Goal: Transaction & Acquisition: Purchase product/service

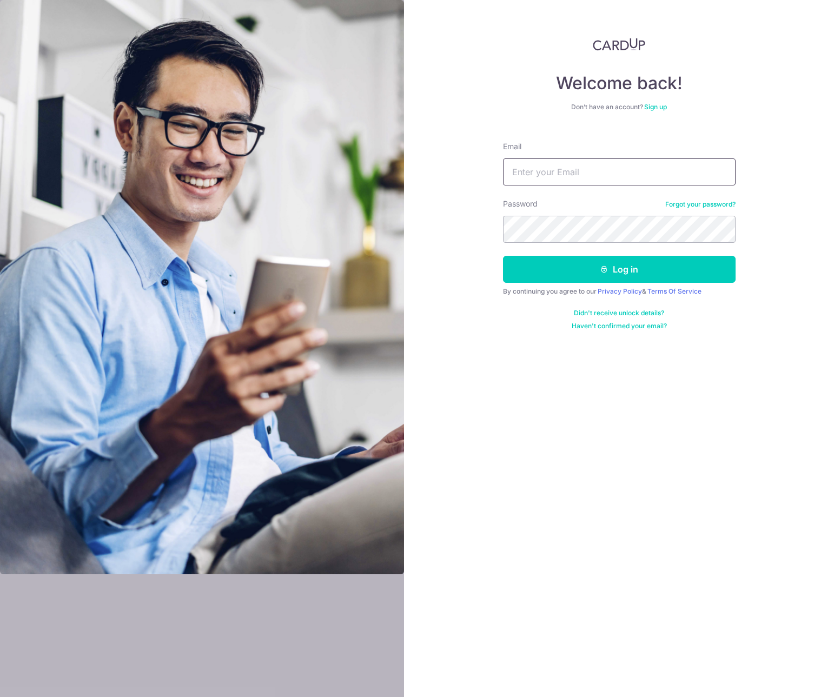
click at [569, 164] on input "Email" at bounding box center [619, 171] width 232 height 27
type input "[PERSON_NAME][EMAIL_ADDRESS][DOMAIN_NAME]"
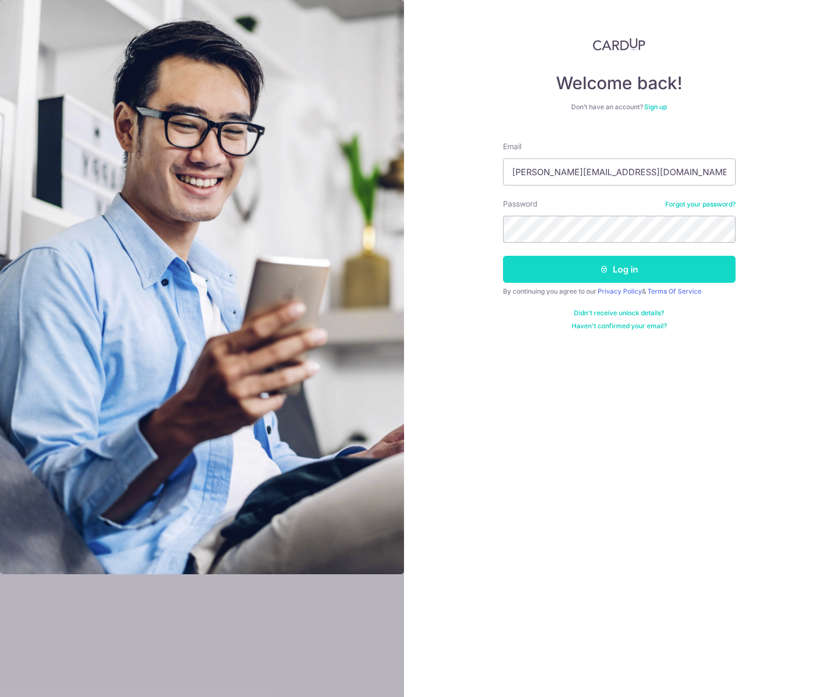
click at [611, 271] on button "Log in" at bounding box center [619, 269] width 232 height 27
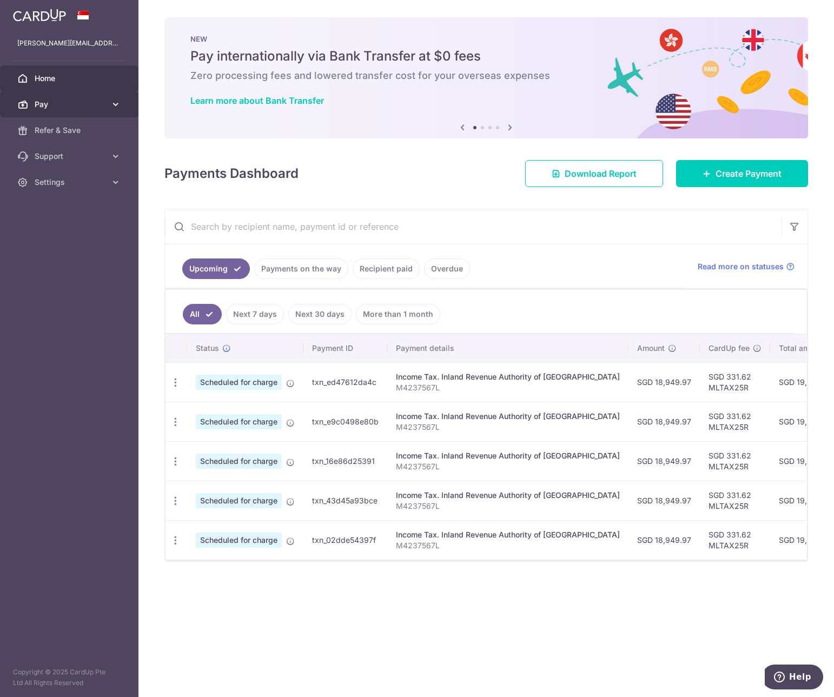
click at [96, 105] on span "Pay" at bounding box center [70, 104] width 71 height 11
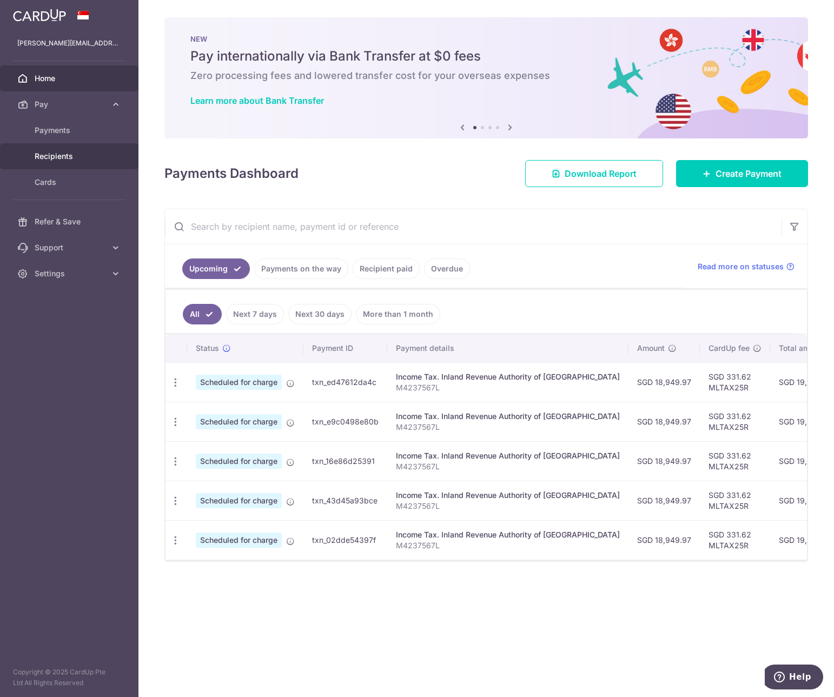
click at [55, 158] on span "Recipients" at bounding box center [70, 156] width 71 height 11
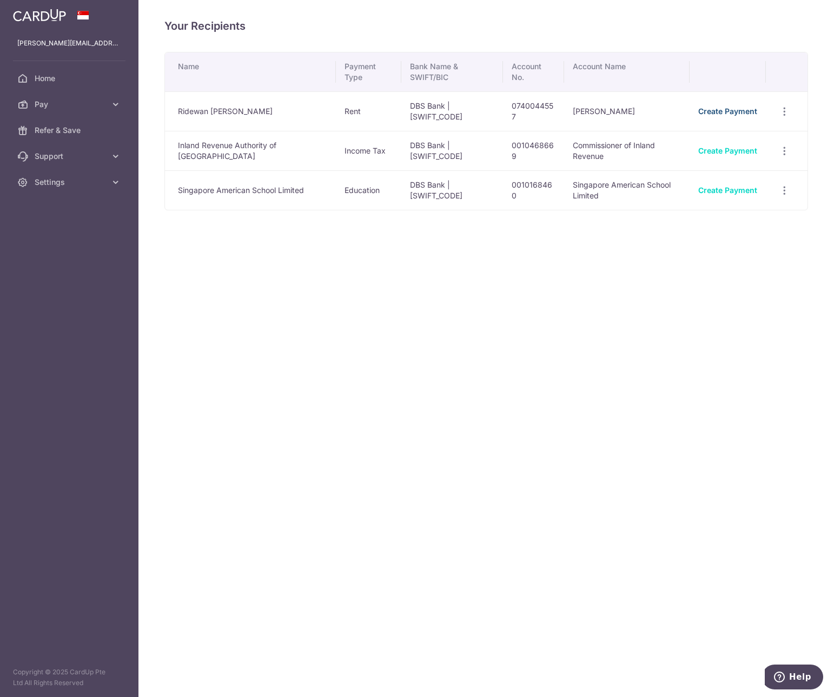
click at [741, 112] on link "Create Payment" at bounding box center [727, 111] width 59 height 9
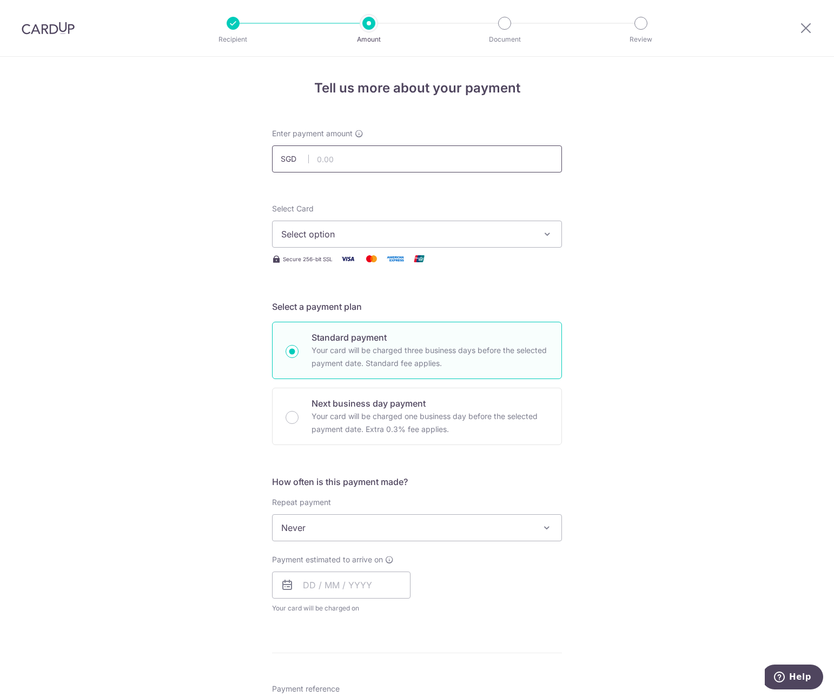
click at [385, 155] on input "text" at bounding box center [417, 158] width 290 height 27
type input "14,300.00"
click at [495, 232] on span "Select option" at bounding box center [407, 234] width 252 height 13
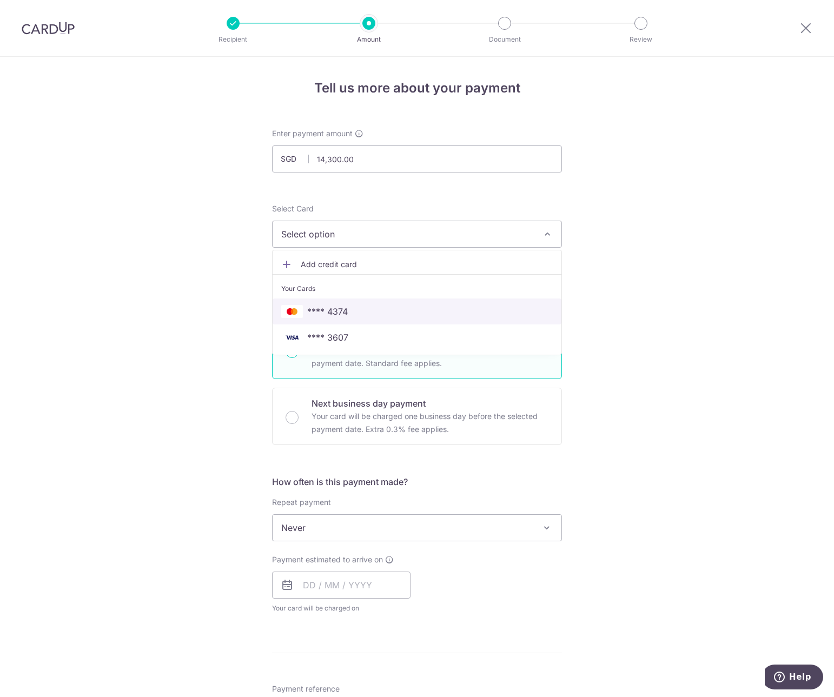
click at [403, 310] on span "**** 4374" at bounding box center [416, 311] width 271 height 13
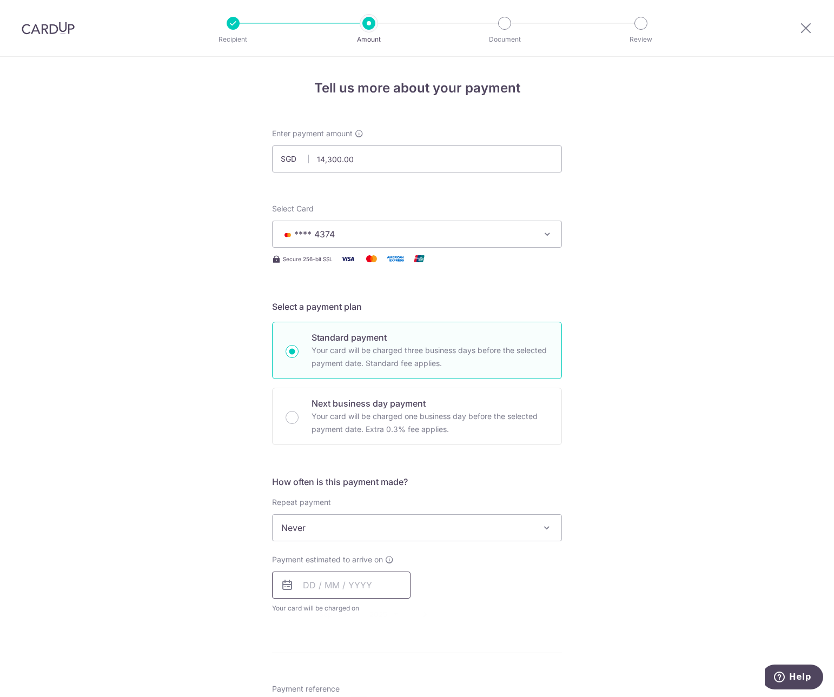
click at [311, 594] on input "text" at bounding box center [341, 584] width 138 height 27
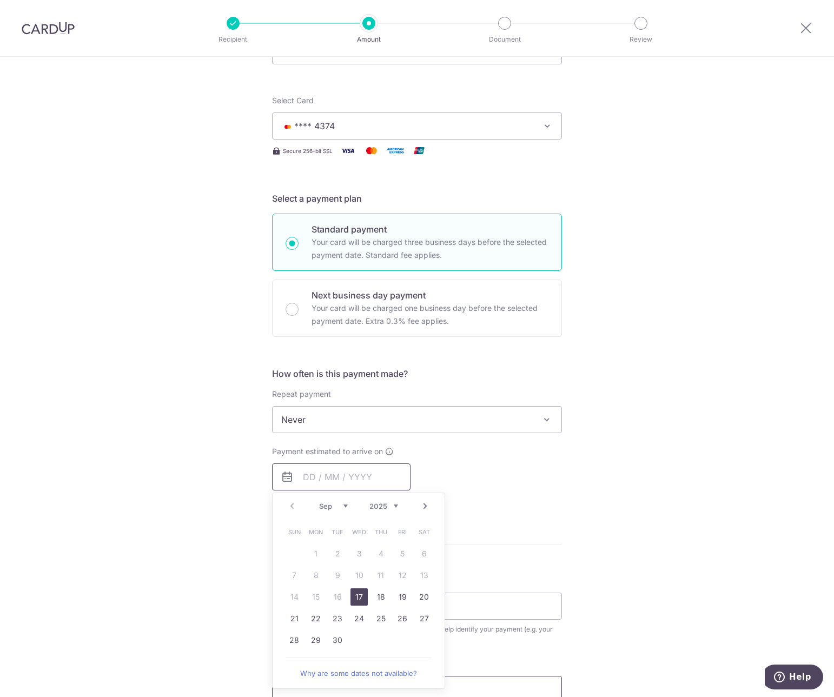
scroll to position [216, 0]
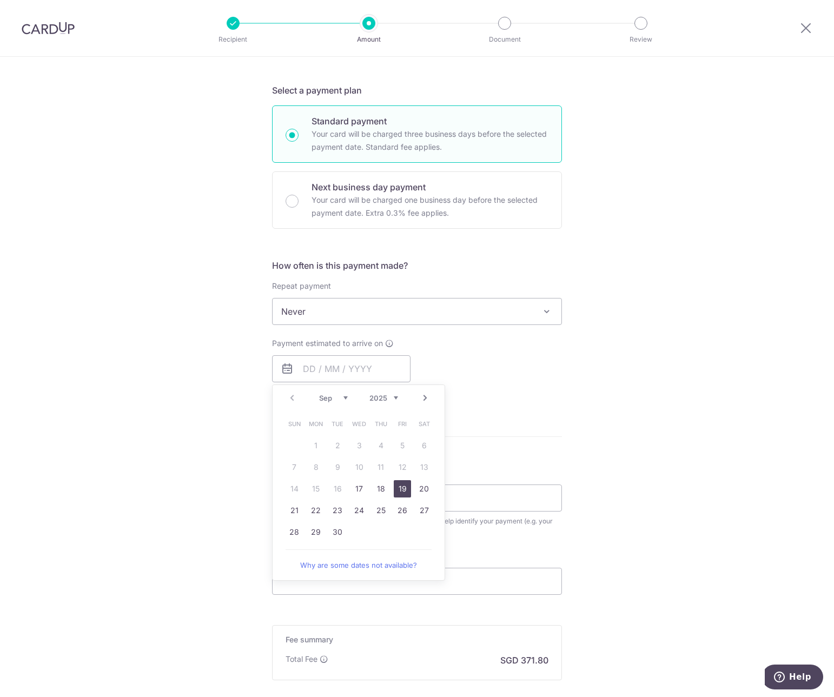
click at [401, 490] on link "19" at bounding box center [402, 488] width 17 height 17
type input "19/09/2025"
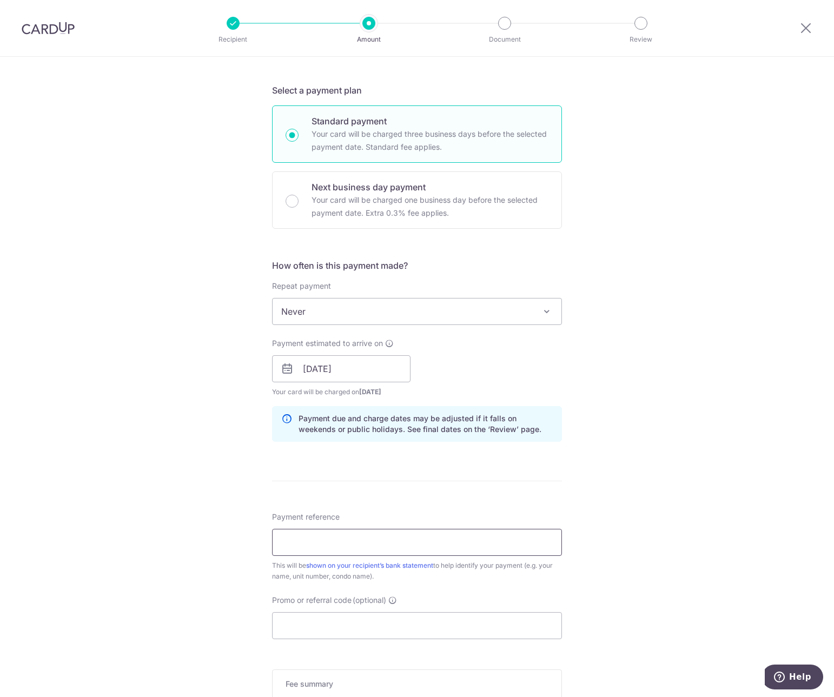
click at [373, 542] on input "Payment reference" at bounding box center [417, 542] width 290 height 27
type input "rental Aug-Sep 1 chatsworth 0825"
type input "saverent179"
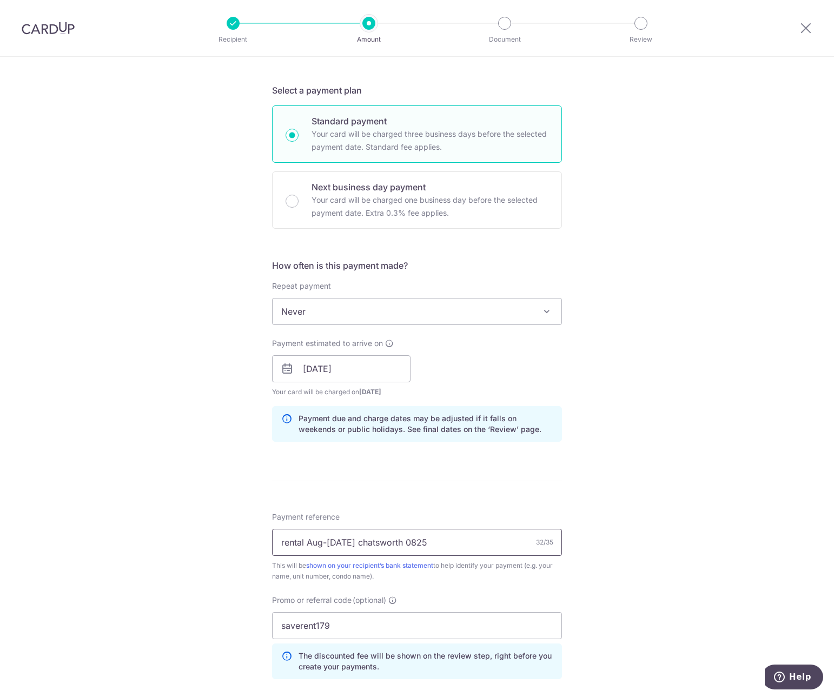
drag, startPoint x: 307, startPoint y: 542, endPoint x: 341, endPoint y: 538, distance: 34.9
click at [341, 538] on input "rental Aug-Sep 1 chatsworth 0825" at bounding box center [417, 542] width 290 height 27
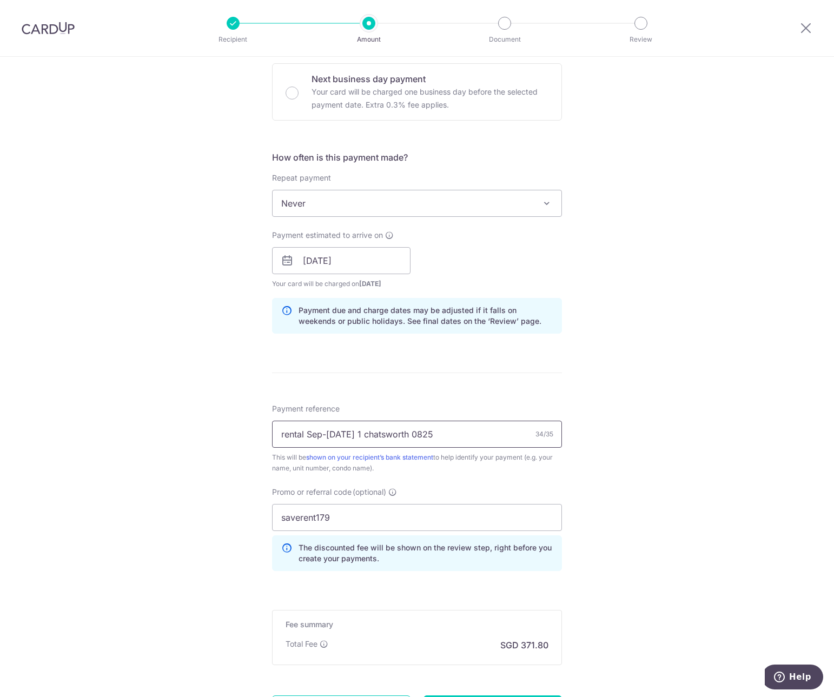
scroll to position [431, 0]
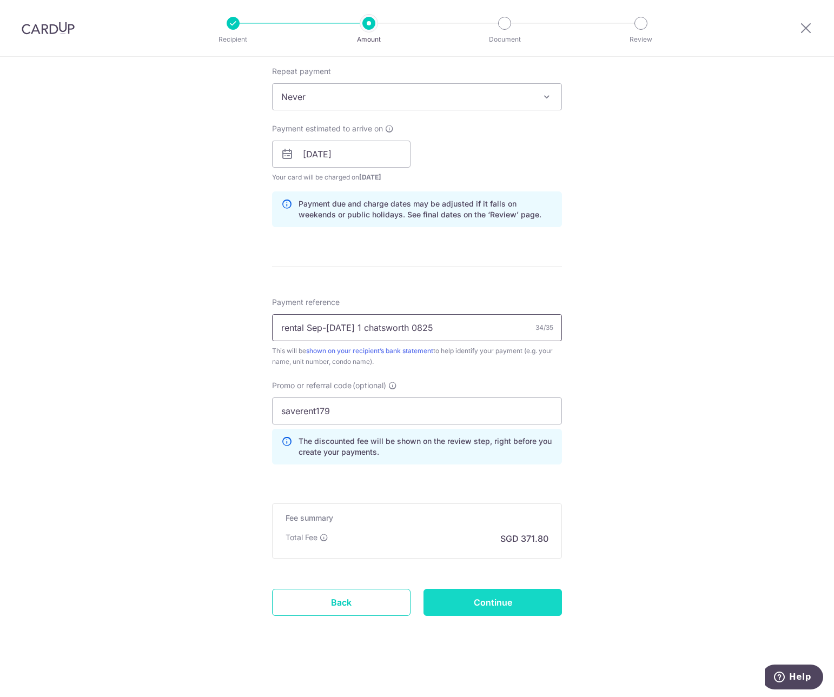
type input "rental Sep-Oct25 1 chatsworth 0825"
click at [491, 601] on input "Continue" at bounding box center [492, 602] width 138 height 27
type input "Create Schedule"
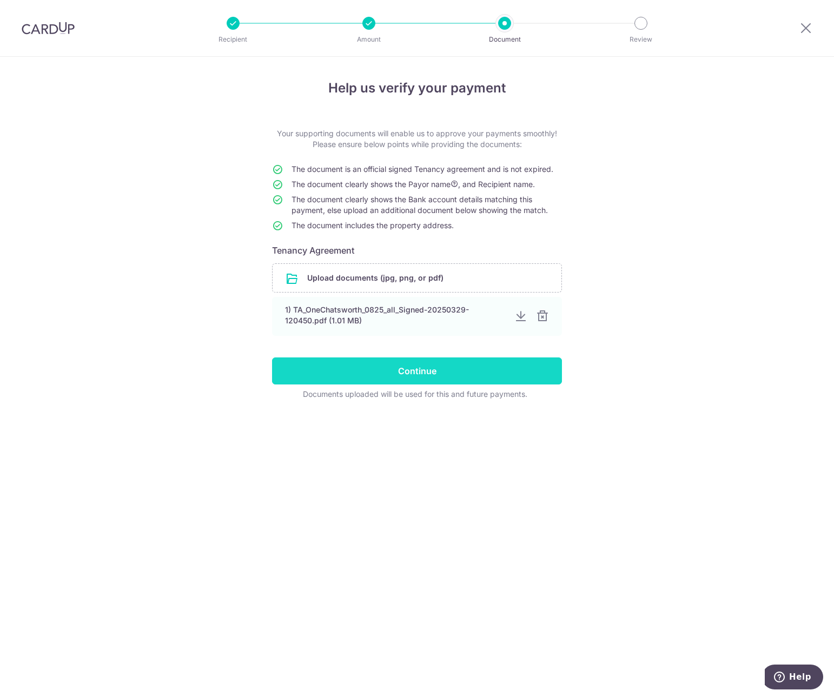
click at [411, 371] on input "Continue" at bounding box center [417, 370] width 290 height 27
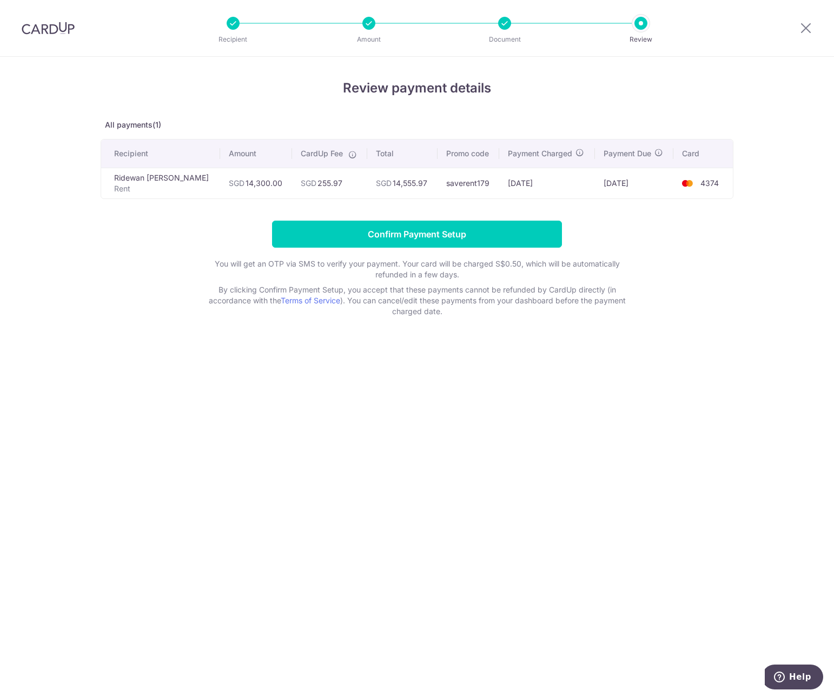
click at [441, 181] on td "saverent179" at bounding box center [468, 183] width 62 height 31
click at [807, 28] on icon at bounding box center [805, 28] width 13 height 14
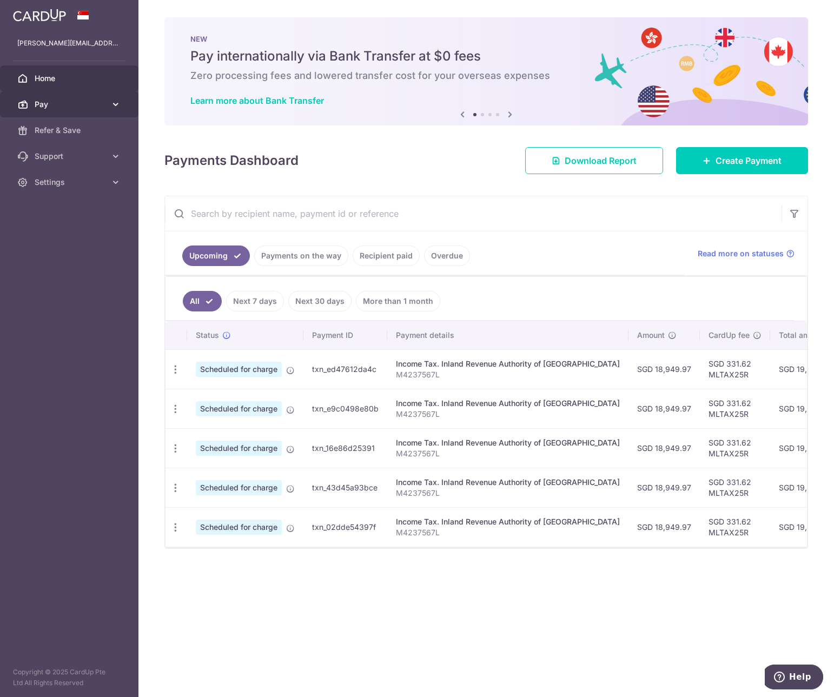
click at [58, 108] on span "Pay" at bounding box center [70, 104] width 71 height 11
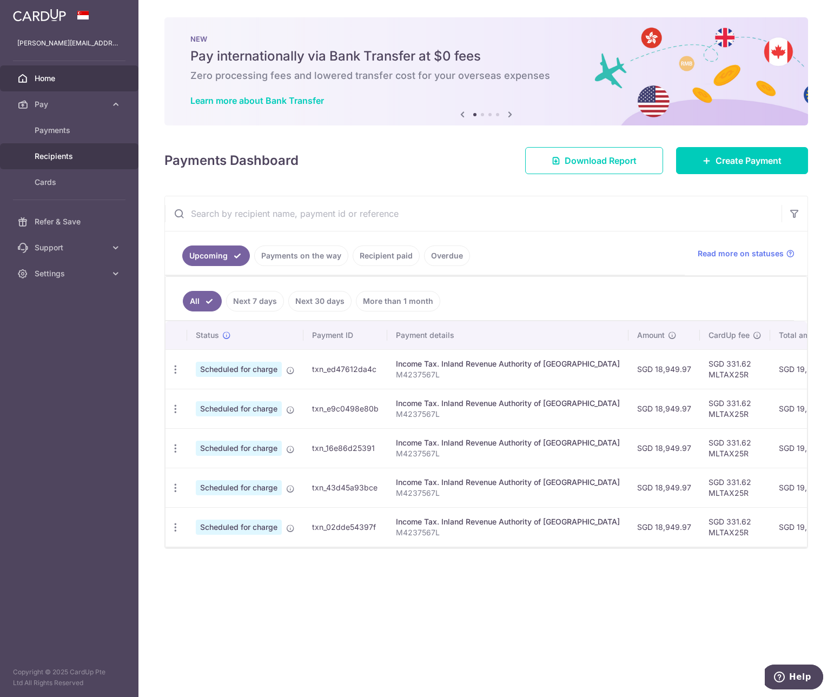
click at [49, 155] on span "Recipients" at bounding box center [70, 156] width 71 height 11
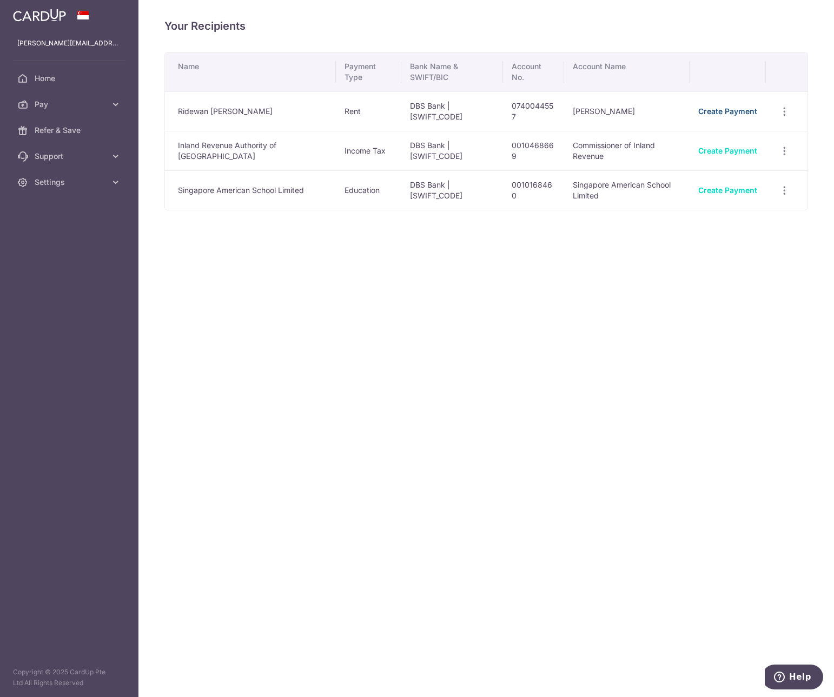
click at [729, 111] on link "Create Payment" at bounding box center [727, 111] width 59 height 9
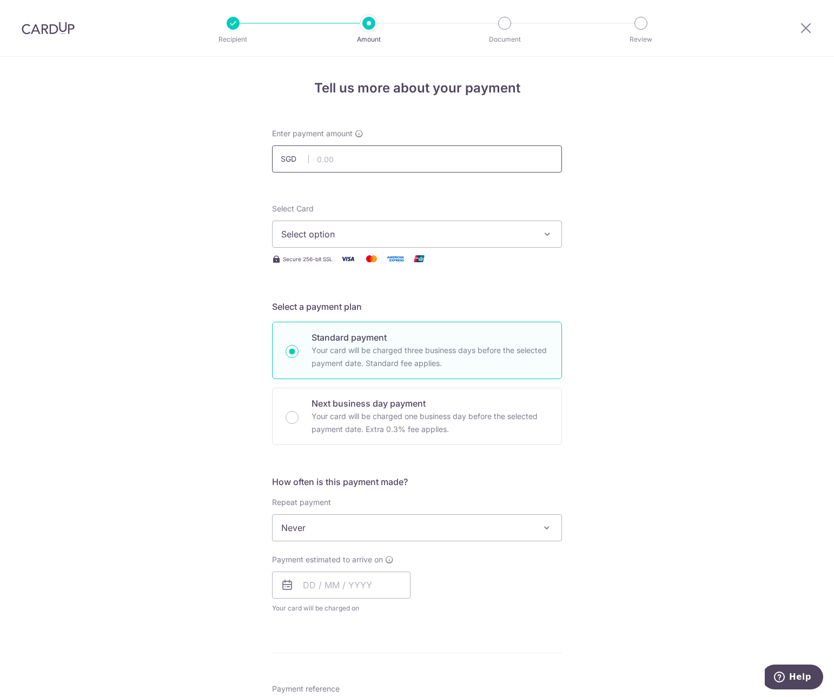
click at [473, 157] on input "text" at bounding box center [417, 158] width 290 height 27
type input "14,300.00"
type input "rental Sep-Oct25 1 chatsworth 0825"
type input "saverent179"
type input "14,300.00"
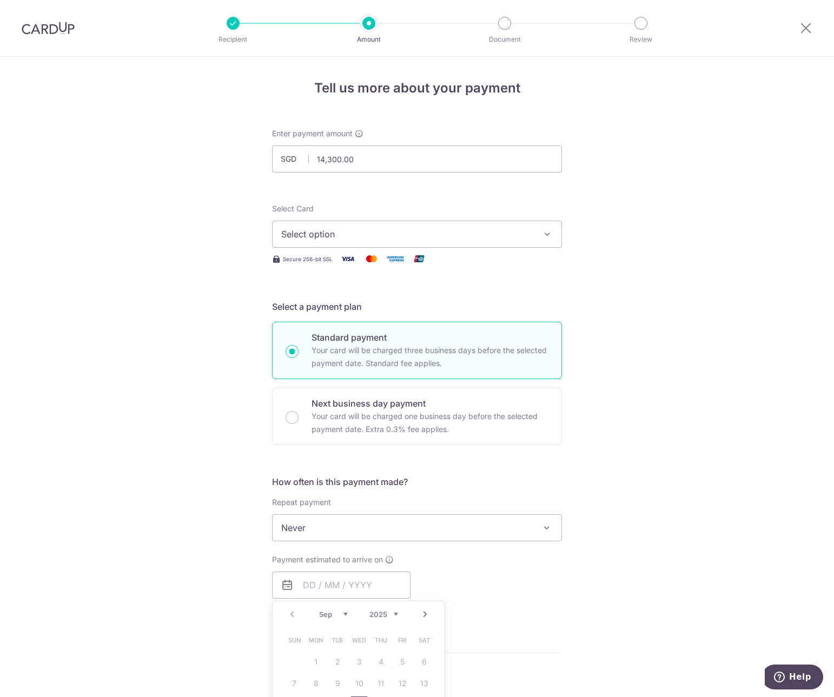
click at [372, 234] on span "Select option" at bounding box center [407, 234] width 252 height 13
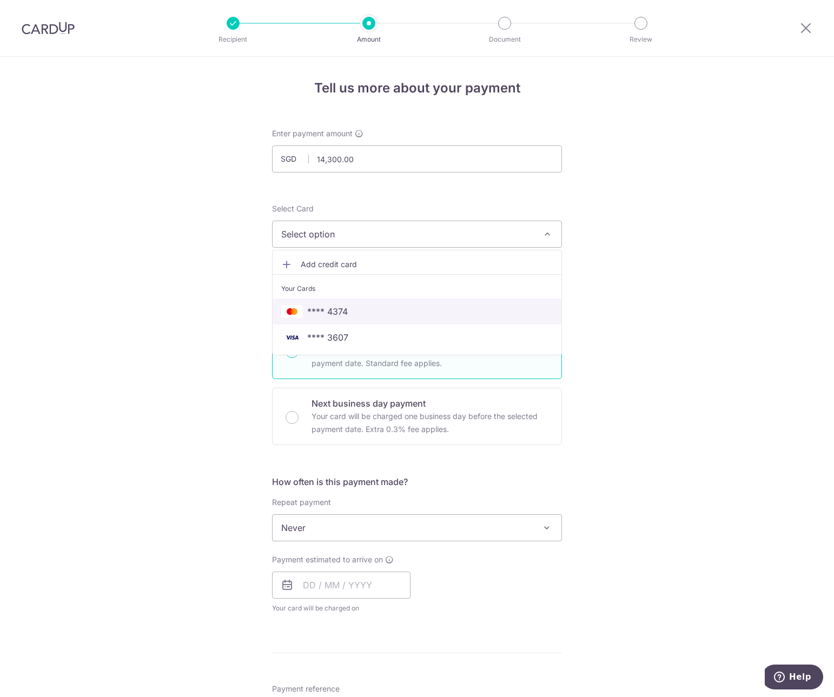
click at [340, 315] on span "**** 4374" at bounding box center [327, 311] width 41 height 13
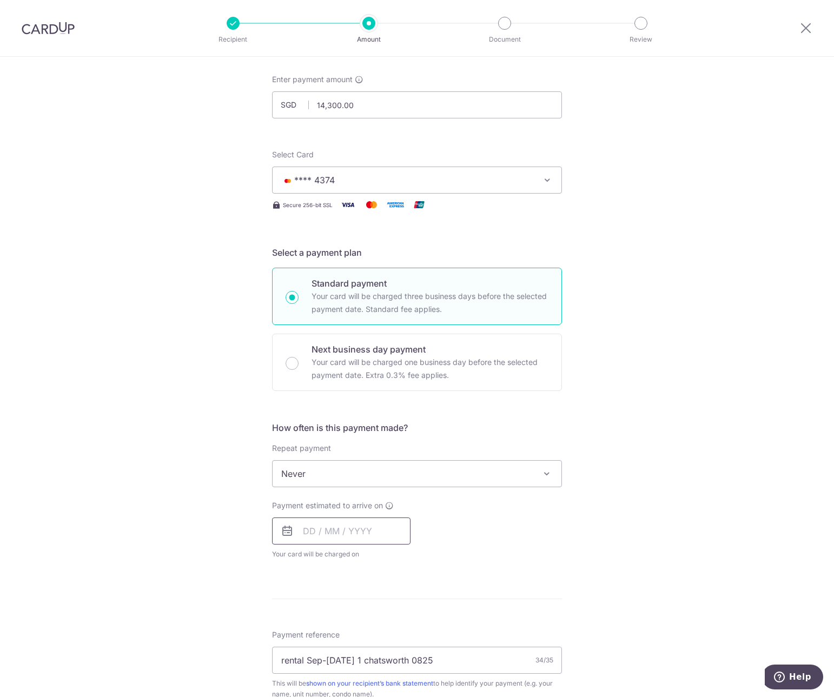
scroll to position [108, 0]
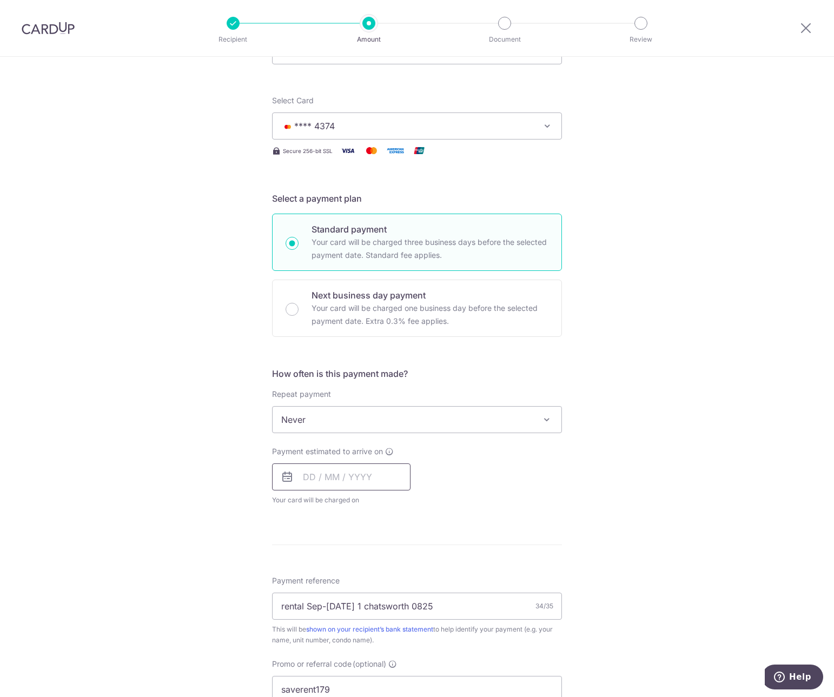
click at [301, 478] on input "text" at bounding box center [341, 476] width 138 height 27
click at [421, 596] on link "20" at bounding box center [423, 596] width 17 height 17
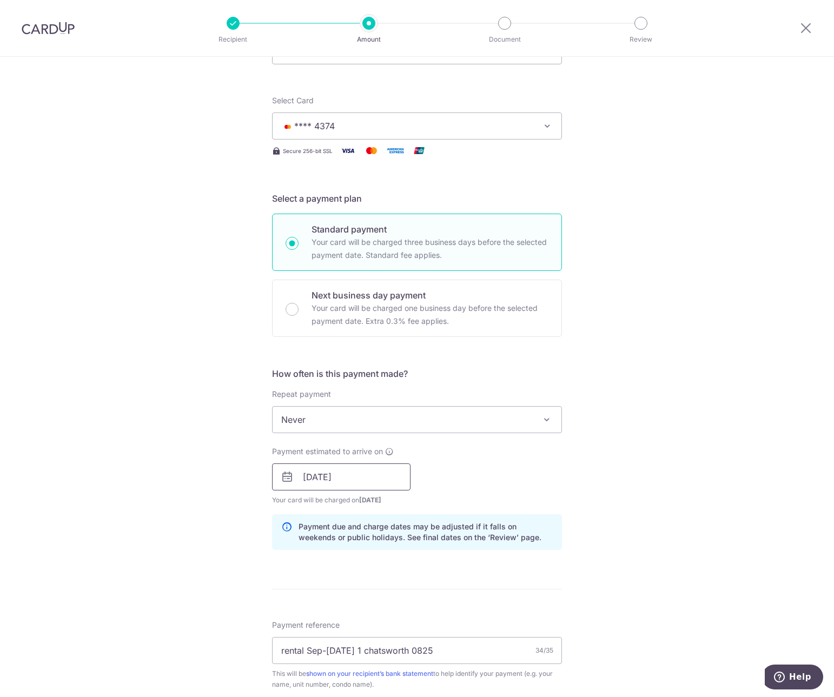
click at [379, 480] on input "20/09/2025" at bounding box center [341, 476] width 138 height 27
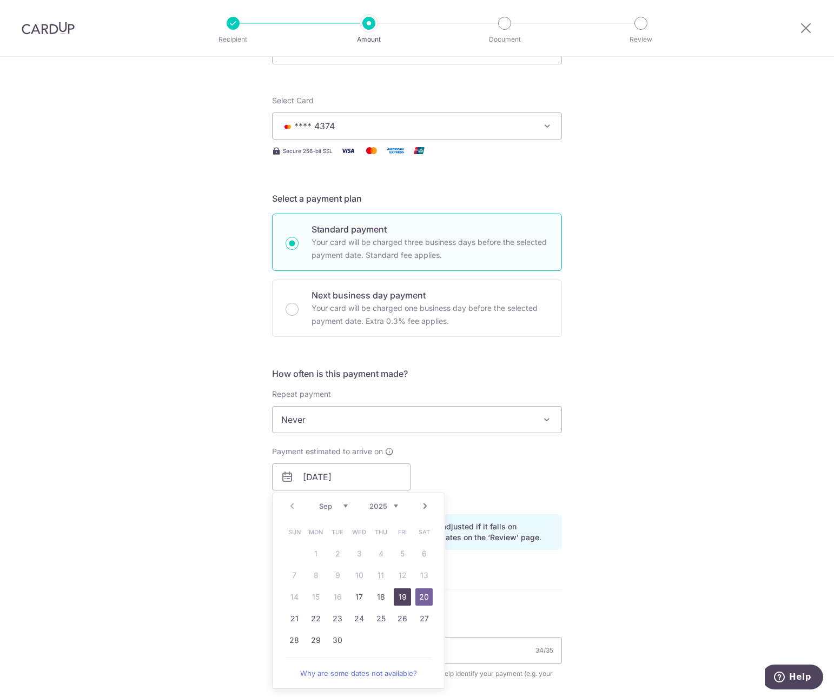
click at [401, 596] on link "19" at bounding box center [402, 596] width 17 height 17
type input "19/09/2025"
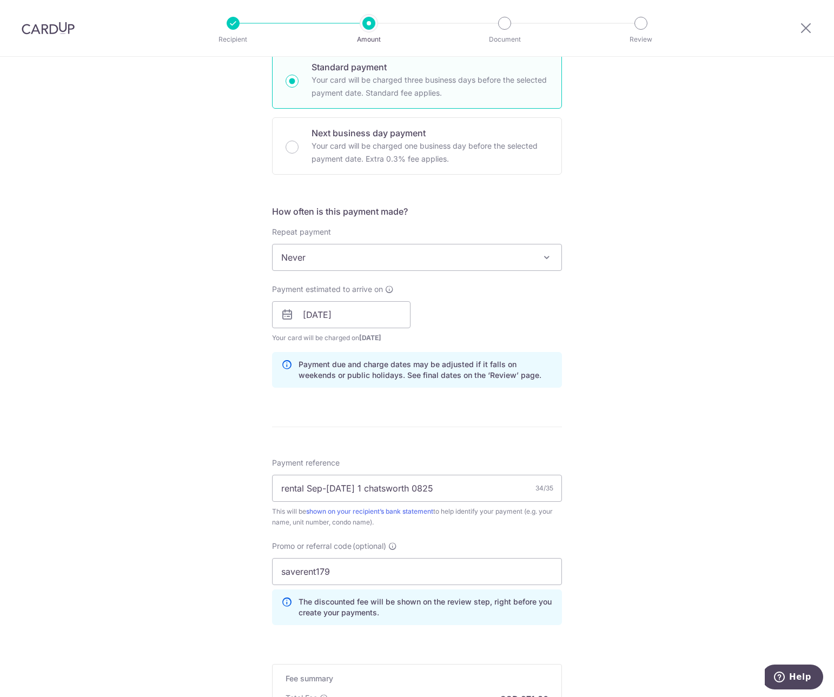
scroll to position [431, 0]
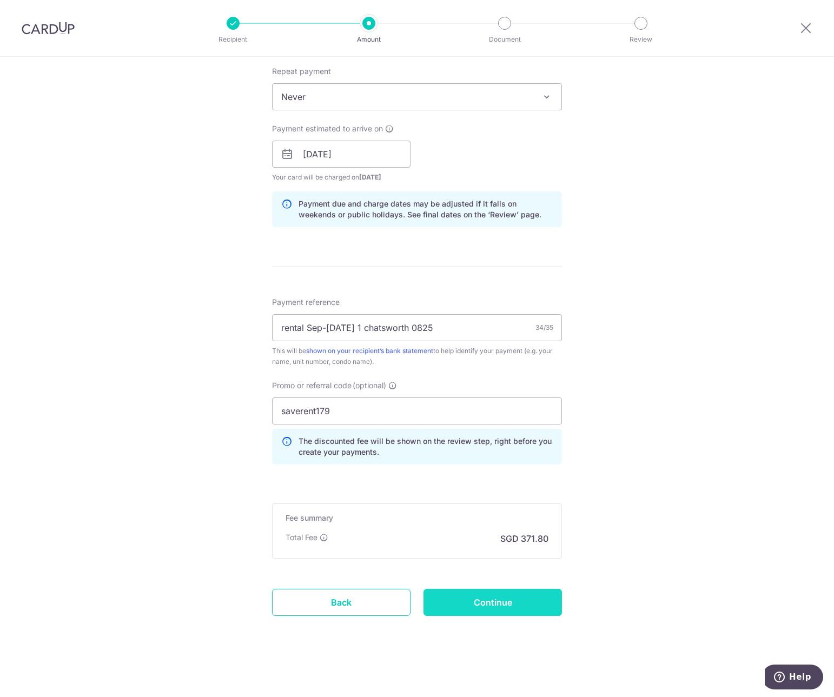
click at [501, 606] on input "Continue" at bounding box center [492, 602] width 138 height 27
type input "Create Schedule"
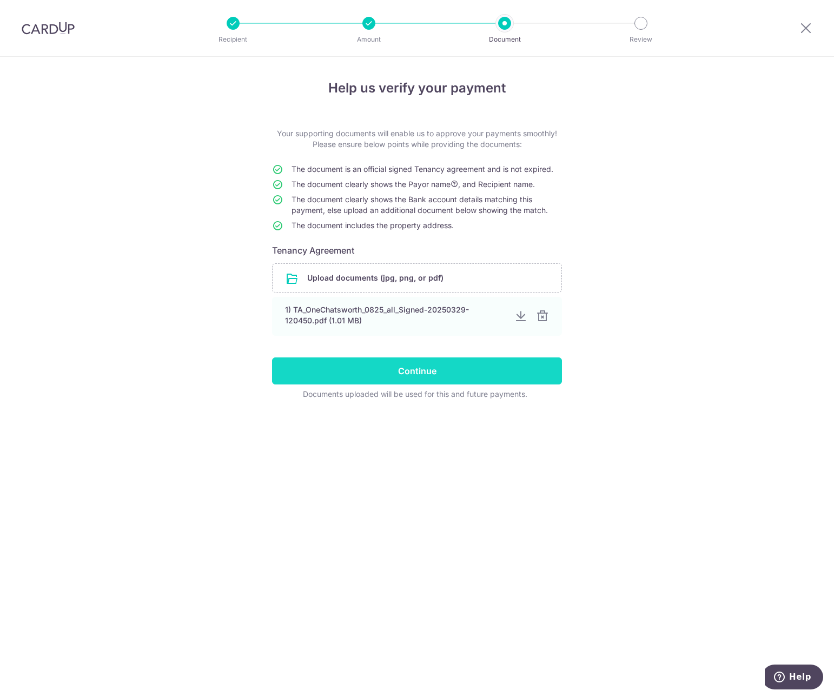
click at [437, 371] on input "Continue" at bounding box center [417, 370] width 290 height 27
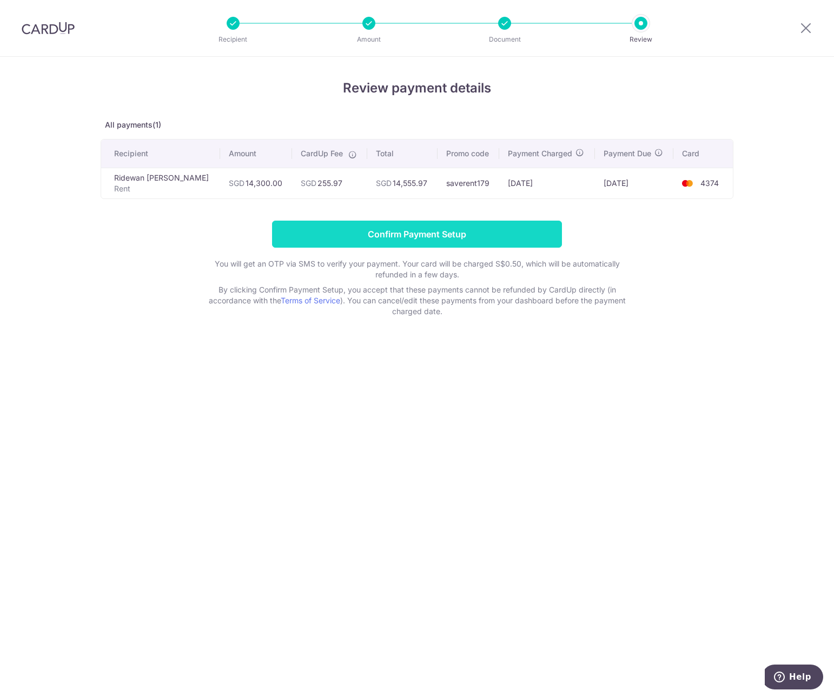
click at [401, 234] on input "Confirm Payment Setup" at bounding box center [417, 234] width 290 height 27
